Goal: Communication & Community: Ask a question

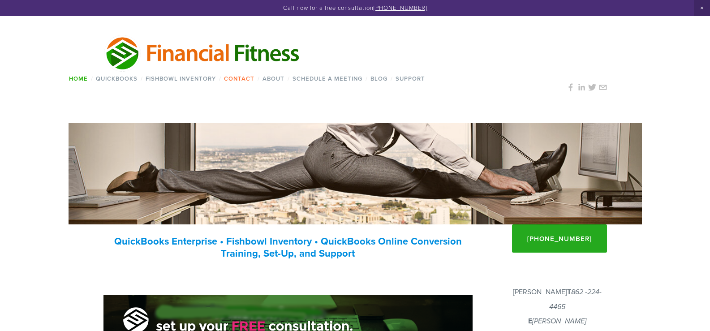
click at [248, 78] on link "Contact" at bounding box center [239, 78] width 36 height 13
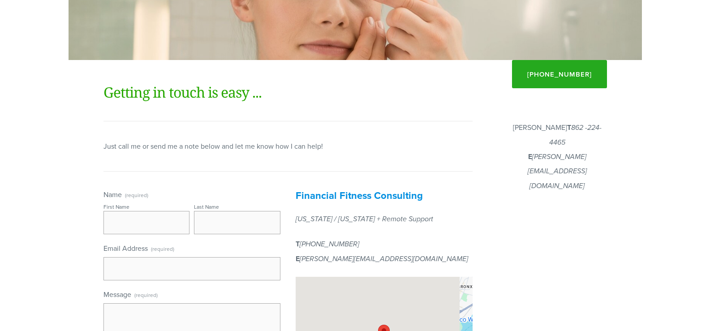
scroll to position [329, 0]
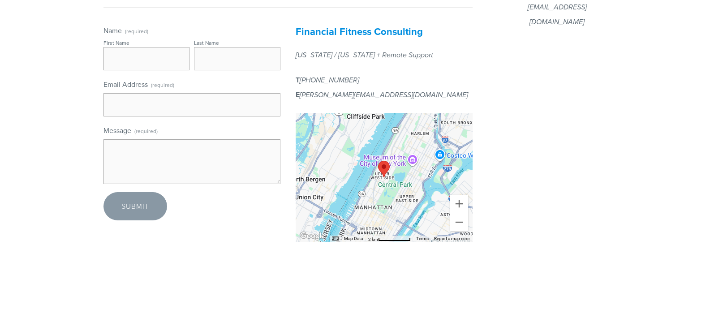
click at [125, 168] on textarea "Message (required)" at bounding box center [192, 161] width 177 height 45
paste textarea "Beloved website owner, I’m Jade from Website Infinity—creating sleek, secure, a…"
type textarea "Beloved website owner, I’m Jade from Website Infinity—creating sleek, secure, a…"
drag, startPoint x: 142, startPoint y: 100, endPoint x: 158, endPoint y: 114, distance: 21.9
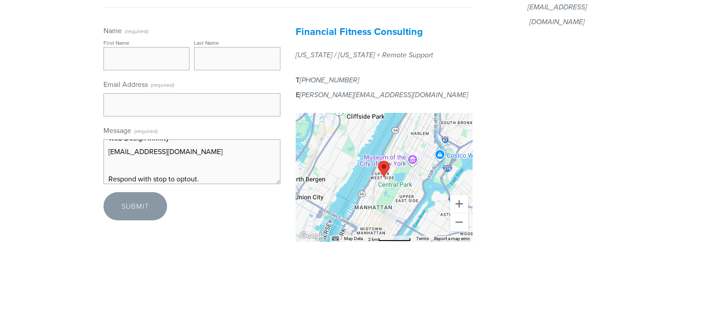
click at [142, 100] on input "Email Address (required)" at bounding box center [192, 104] width 177 height 23
type input "[EMAIL_ADDRESS][DOMAIN_NAME]"
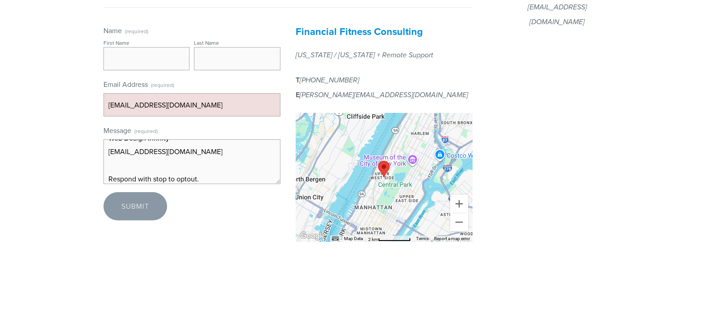
type input "[PERSON_NAME]"
click at [151, 207] on button "Submit Submit" at bounding box center [136, 206] width 64 height 28
